Goal: Information Seeking & Learning: Learn about a topic

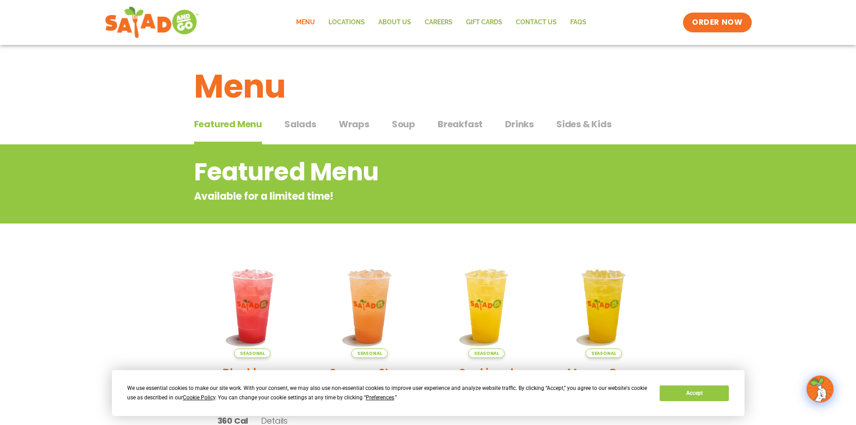
click at [658, 150] on div "Featured Menu Available for a limited time!" at bounding box center [428, 183] width 856 height 79
click at [303, 124] on span "Salads" at bounding box center [301, 123] width 32 height 13
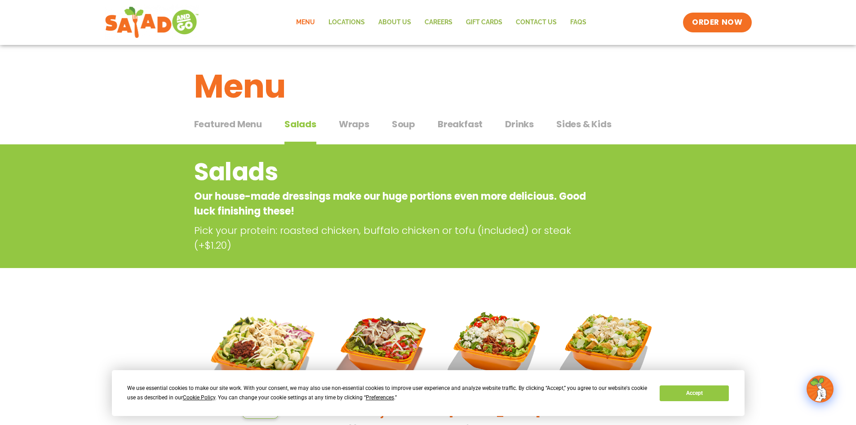
click at [407, 123] on span "Soup" at bounding box center [403, 123] width 23 height 13
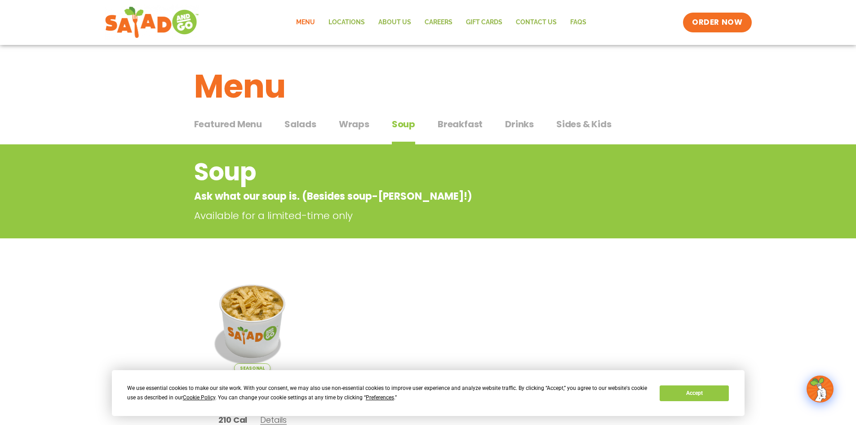
click at [459, 122] on span "Breakfast" at bounding box center [460, 123] width 45 height 13
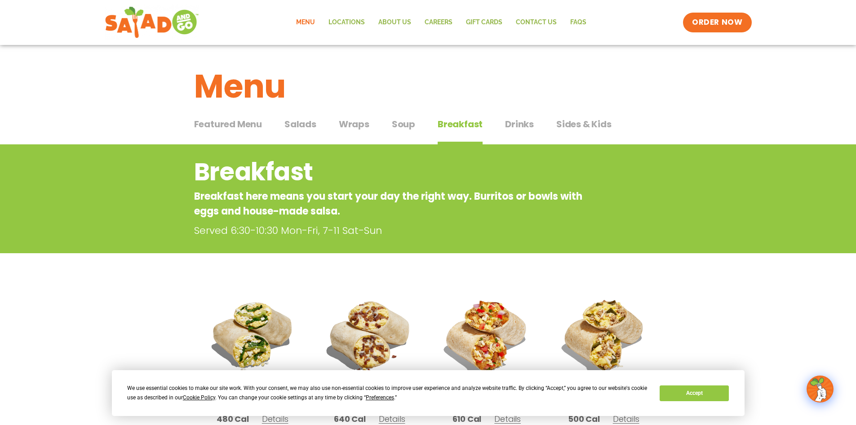
click at [524, 125] on span "Drinks" at bounding box center [519, 123] width 29 height 13
